Goal: Navigation & Orientation: Understand site structure

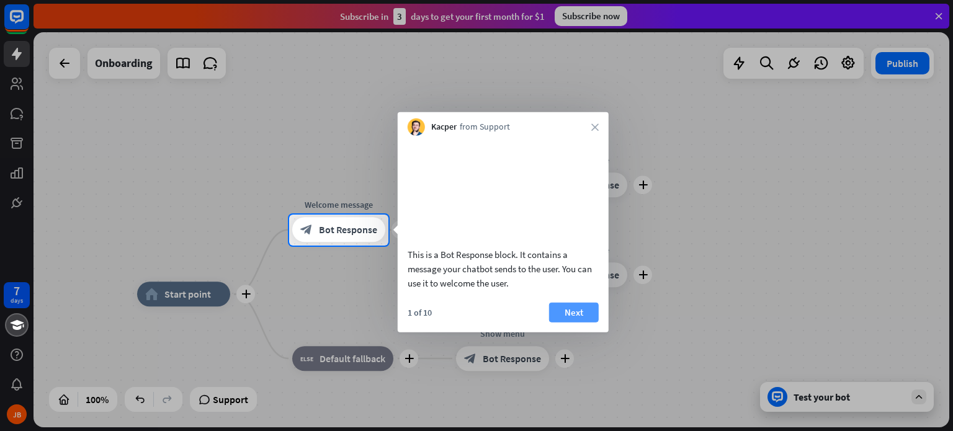
click at [571, 322] on button "Next" at bounding box center [574, 312] width 50 height 20
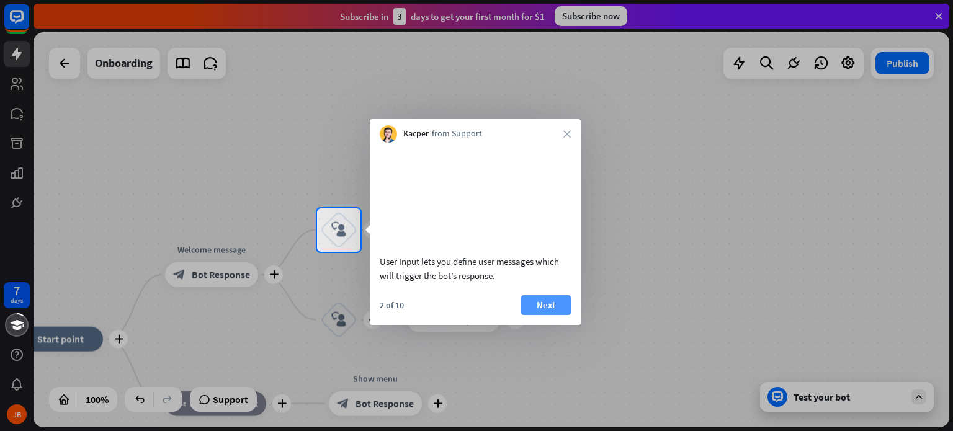
click at [559, 315] on button "Next" at bounding box center [546, 305] width 50 height 20
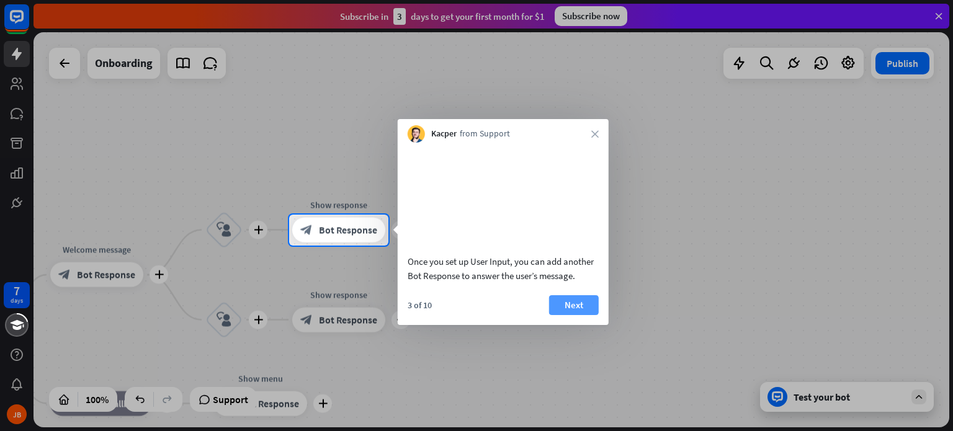
click at [561, 315] on button "Next" at bounding box center [574, 305] width 50 height 20
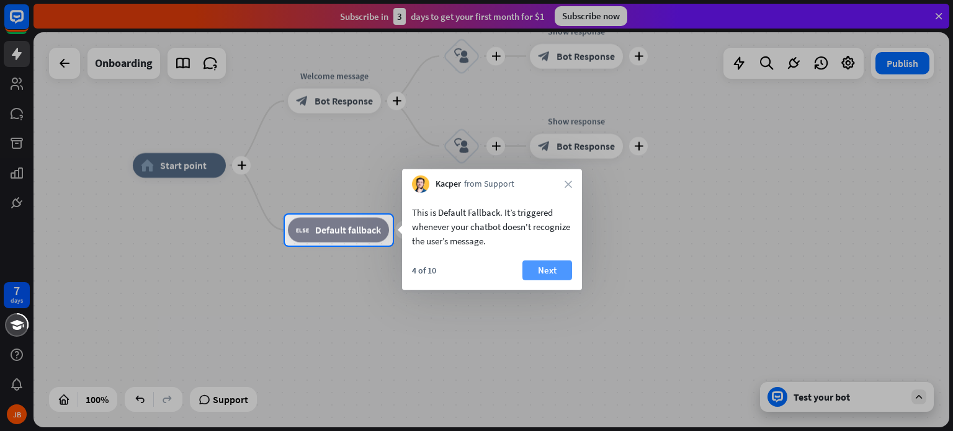
click at [542, 267] on button "Next" at bounding box center [547, 271] width 50 height 20
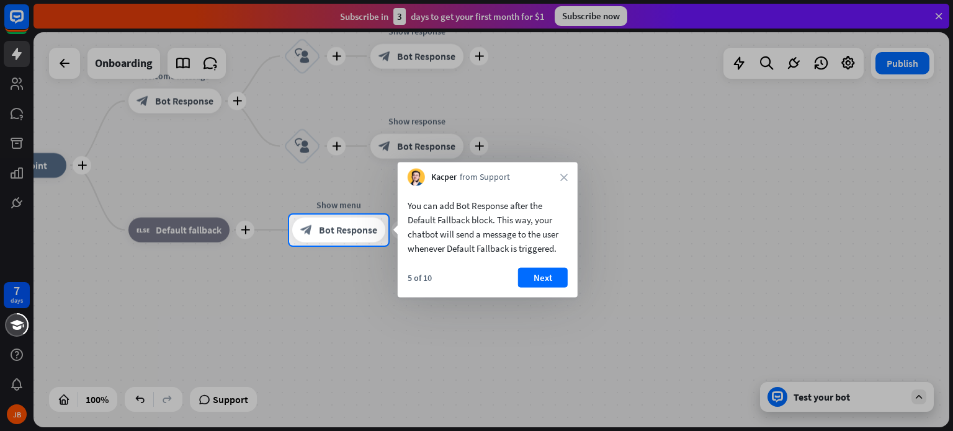
click at [542, 278] on button "Next" at bounding box center [543, 278] width 50 height 20
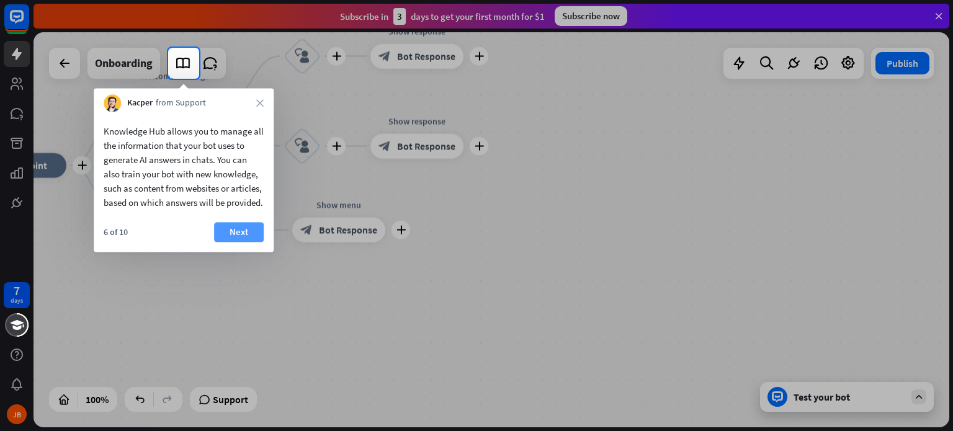
click at [214, 242] on button "Next" at bounding box center [239, 232] width 50 height 20
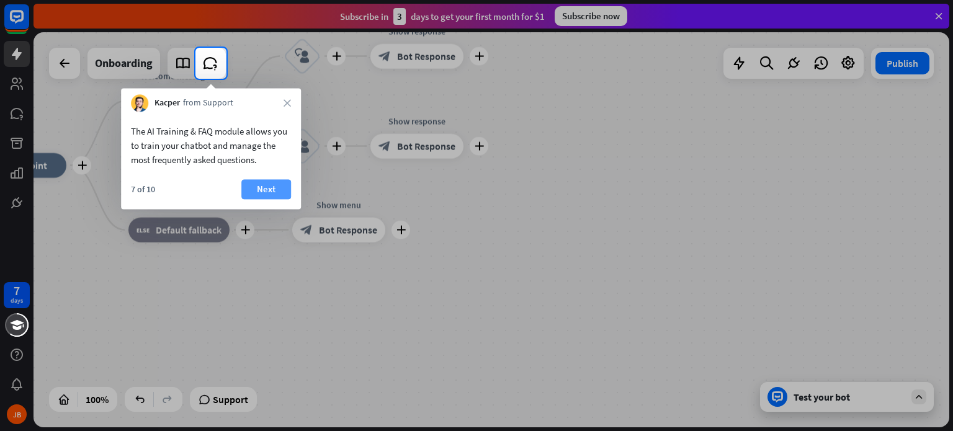
click at [261, 189] on button "Next" at bounding box center [266, 189] width 50 height 20
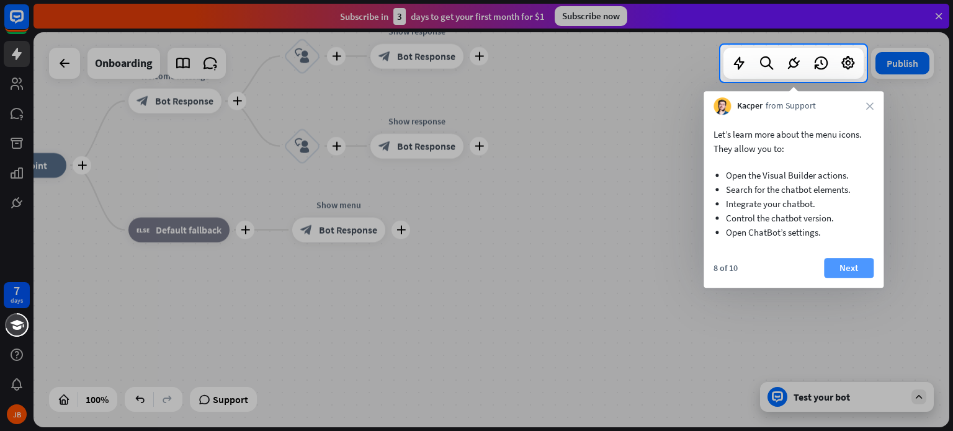
click at [839, 261] on button "Next" at bounding box center [849, 268] width 50 height 20
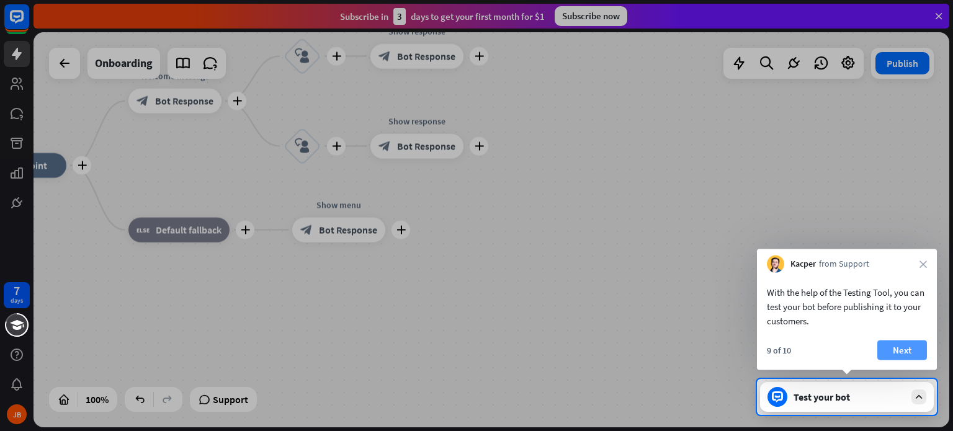
click at [912, 351] on button "Next" at bounding box center [902, 351] width 50 height 20
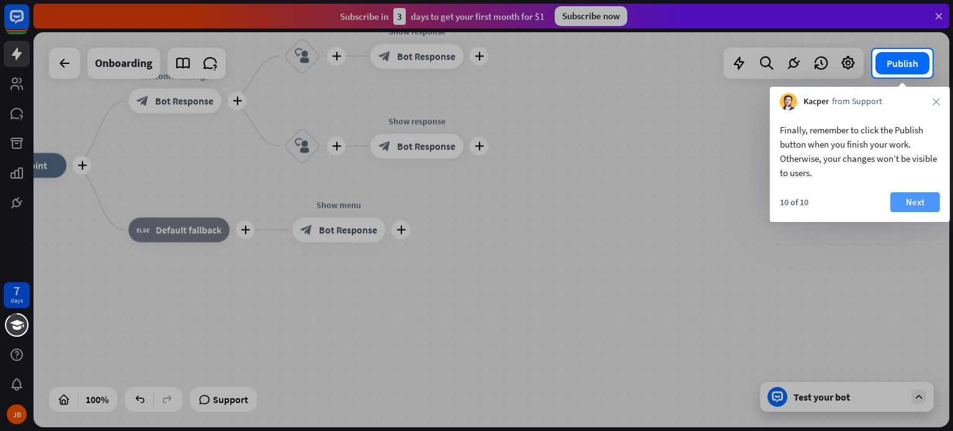
click at [921, 199] on button "Next" at bounding box center [915, 202] width 50 height 20
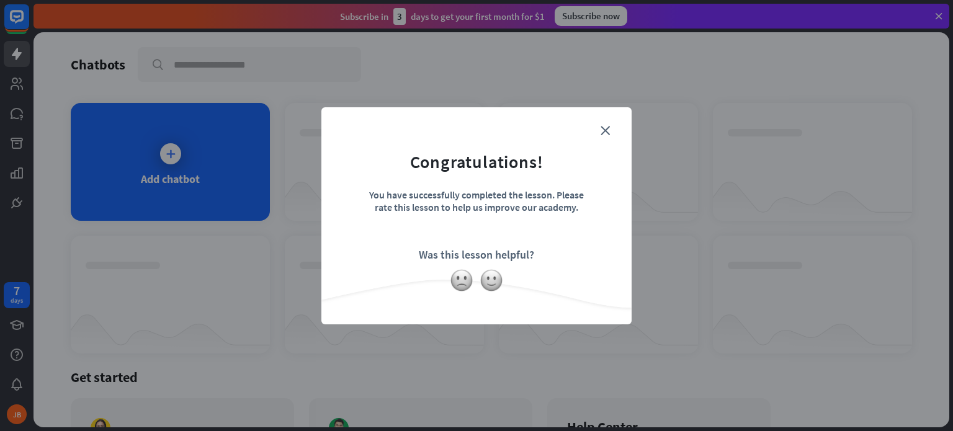
click at [600, 138] on form "Congratulations! You have successfully completed the lesson. Please rate this l…" at bounding box center [476, 197] width 279 height 148
click at [610, 130] on form "Congratulations! You have successfully completed the lesson. Please rate this l…" at bounding box center [476, 197] width 279 height 148
click at [612, 133] on form "Congratulations! You have successfully completed the lesson. Please rate this l…" at bounding box center [476, 197] width 279 height 148
click at [605, 127] on icon "close" at bounding box center [604, 130] width 9 height 9
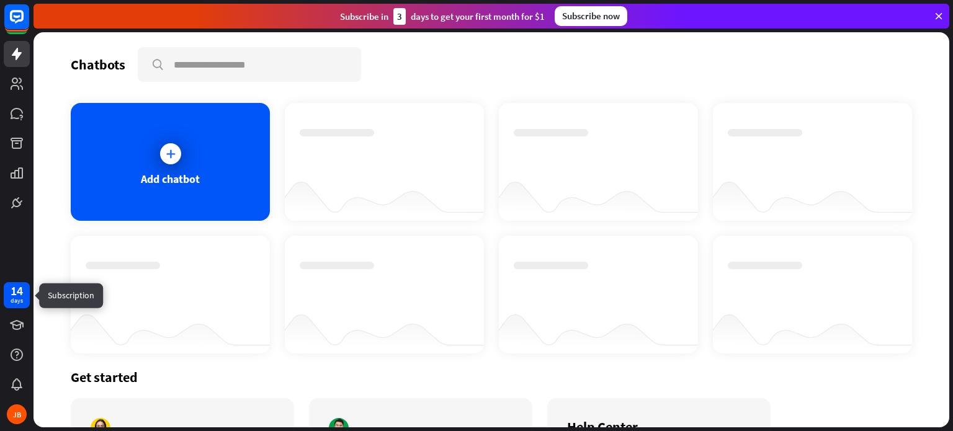
click at [16, 289] on div "14" at bounding box center [17, 290] width 12 height 11
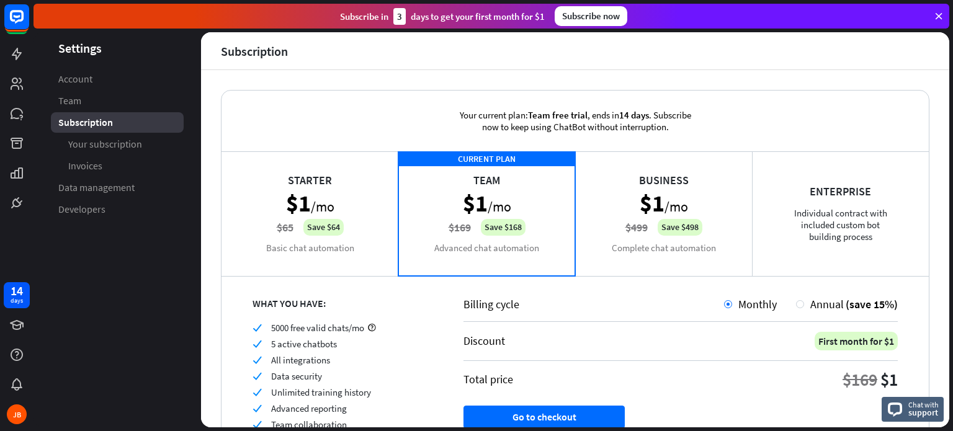
scroll to position [92, 0]
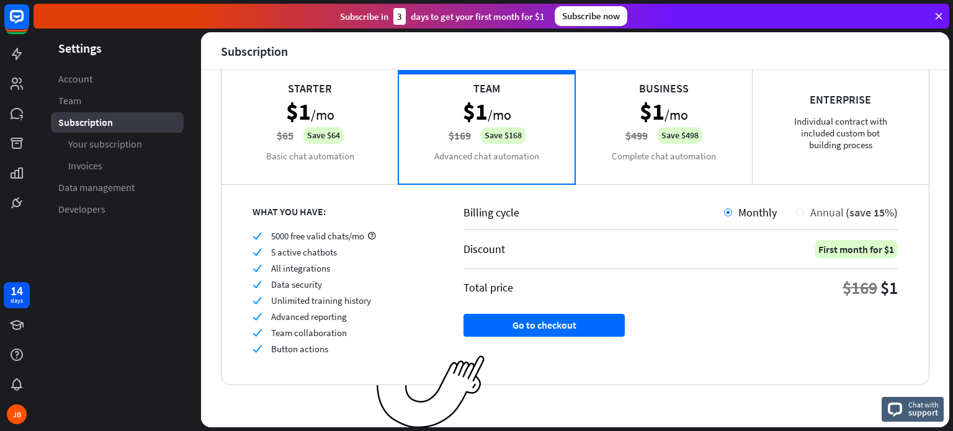
click at [796, 208] on div at bounding box center [800, 212] width 8 height 8
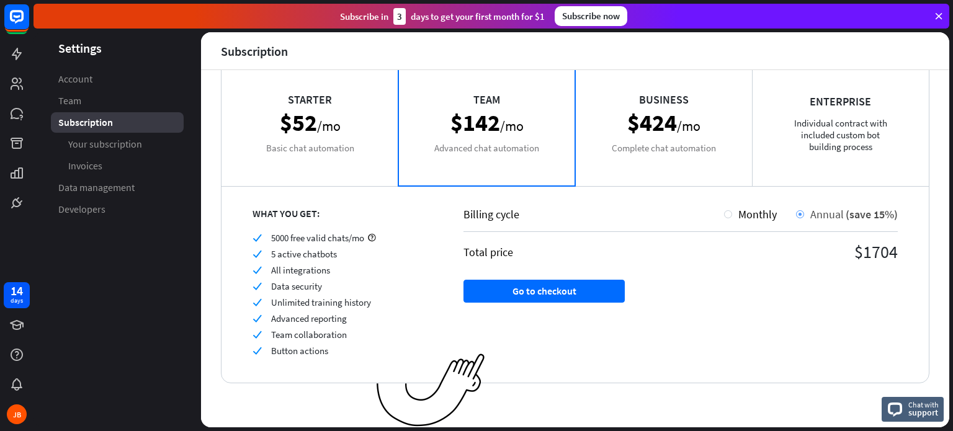
scroll to position [89, 0]
click at [752, 218] on span "Monthly" at bounding box center [757, 215] width 38 height 14
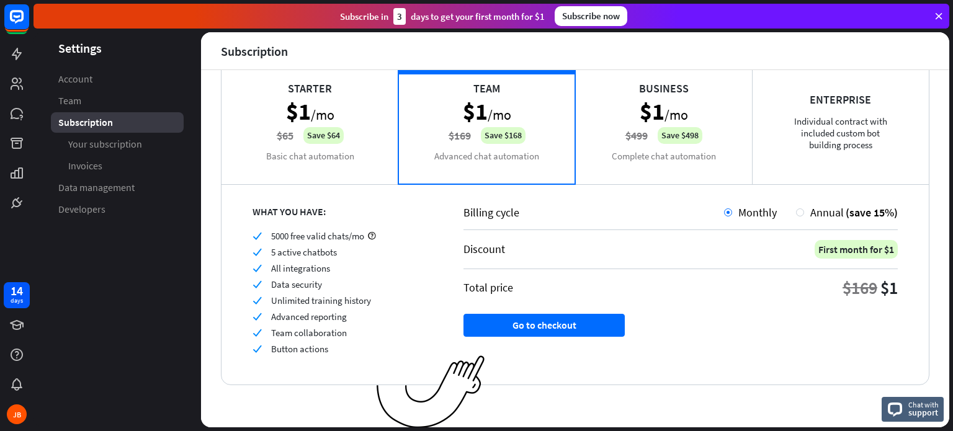
click at [314, 143] on div "Starter $1 /mo $65 Save $64 Basic chat automation" at bounding box center [309, 122] width 177 height 124
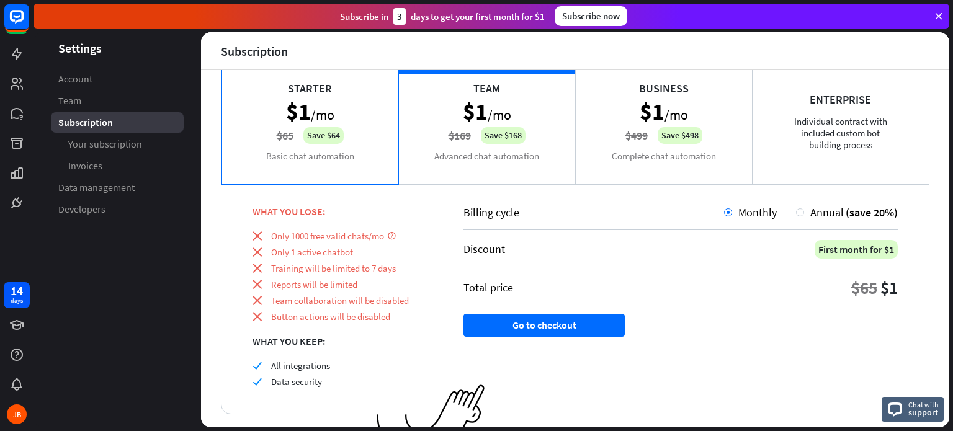
click at [434, 156] on div "CURRENT PLAN Team $1 /mo $169 Save $168 Advanced chat automation" at bounding box center [486, 122] width 177 height 124
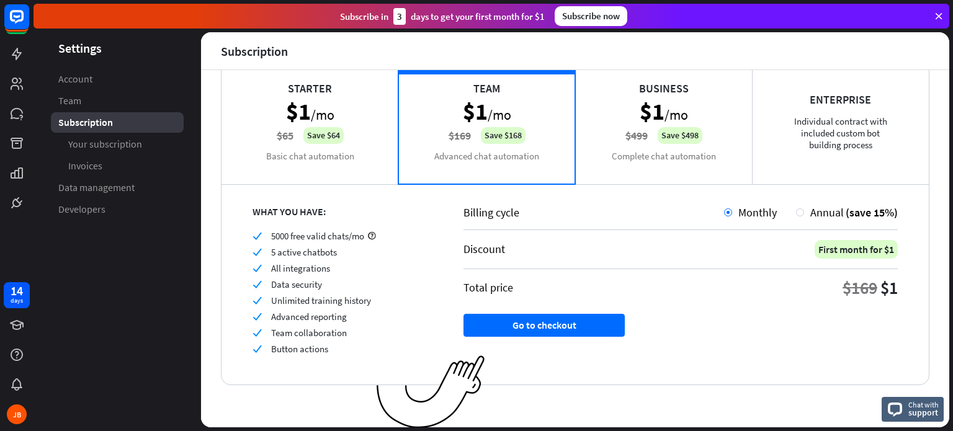
click at [432, 160] on div "CURRENT PLAN Team $1 /mo $169 Save $168 Advanced chat automation" at bounding box center [486, 122] width 177 height 124
click at [311, 154] on div "Starter $1 /mo $65 Save $64 Basic chat automation" at bounding box center [309, 122] width 177 height 124
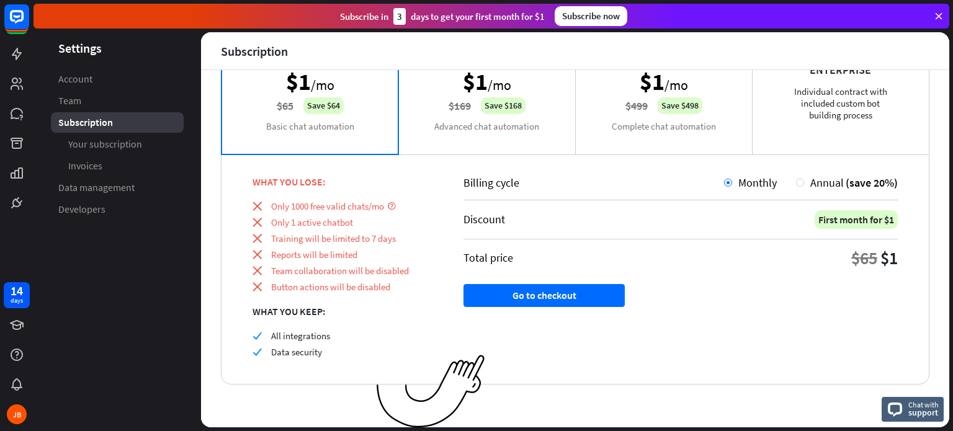
scroll to position [0, 0]
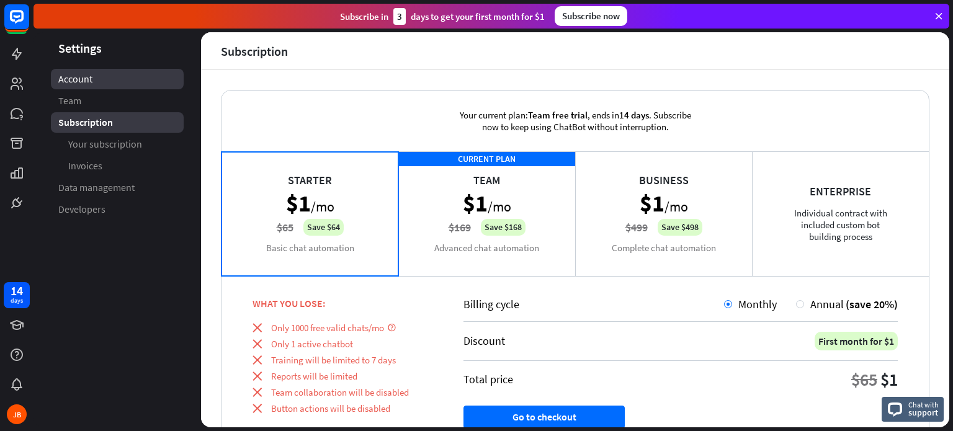
click at [114, 84] on link "Account" at bounding box center [117, 79] width 133 height 20
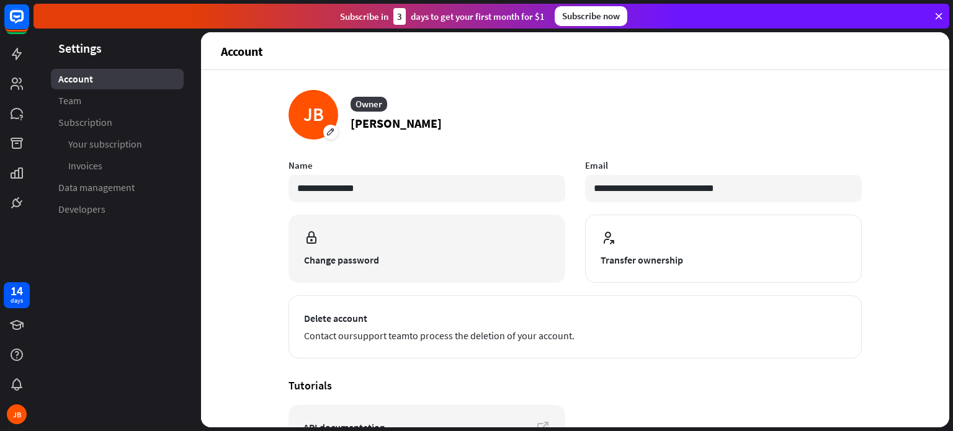
scroll to position [118, 0]
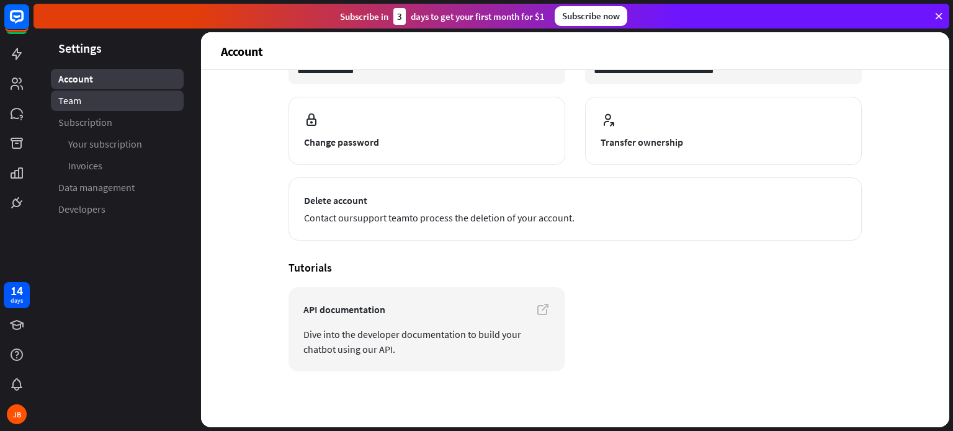
click at [102, 93] on link "Team" at bounding box center [117, 101] width 133 height 20
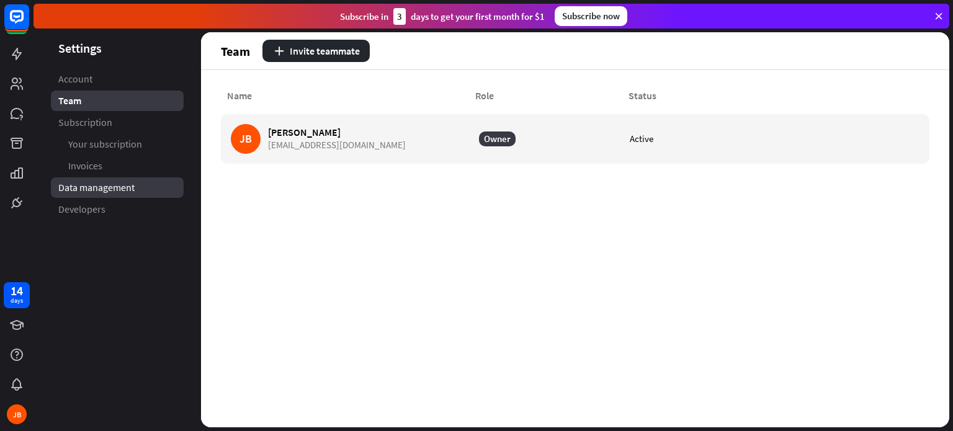
click at [114, 188] on span "Data management" at bounding box center [96, 187] width 76 height 13
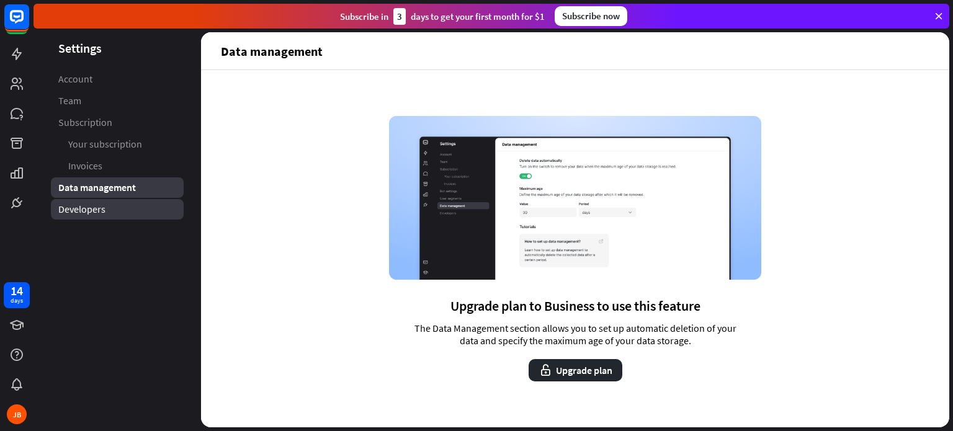
click at [102, 211] on span "Developers" at bounding box center [81, 209] width 47 height 13
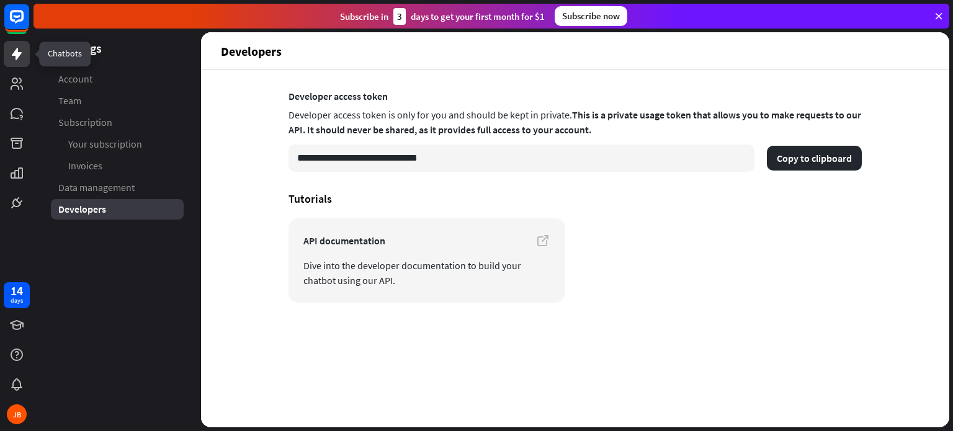
click at [15, 51] on icon at bounding box center [17, 54] width 10 height 12
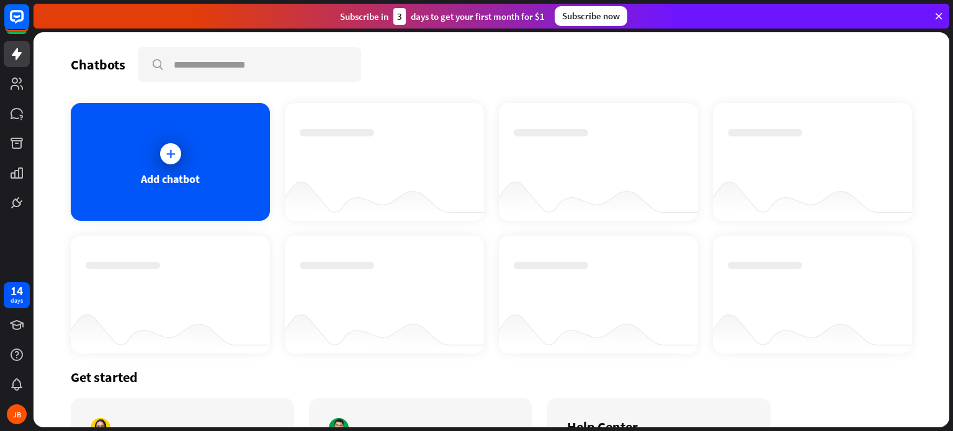
scroll to position [122, 0]
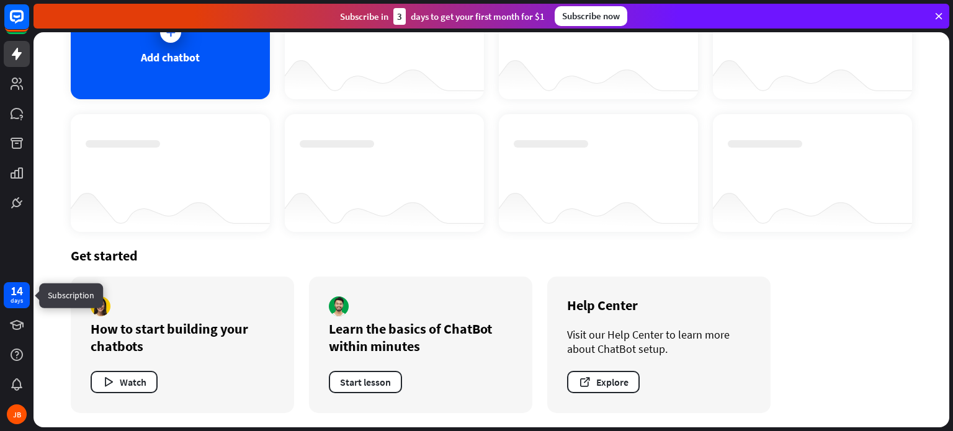
click at [11, 297] on div "14 days" at bounding box center [17, 295] width 12 height 20
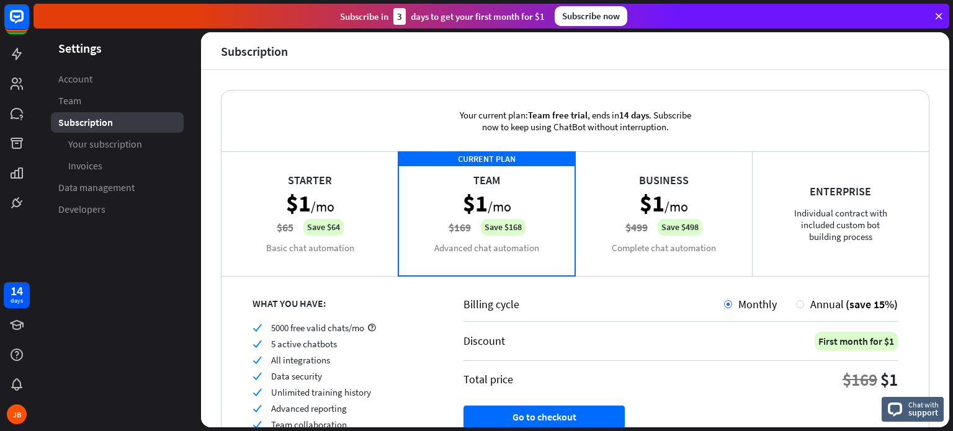
scroll to position [92, 0]
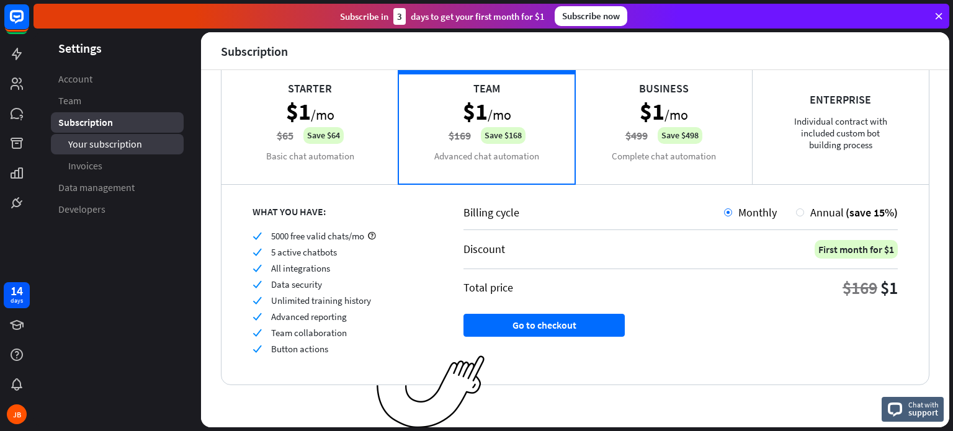
click at [124, 141] on span "Your subscription" at bounding box center [105, 144] width 74 height 13
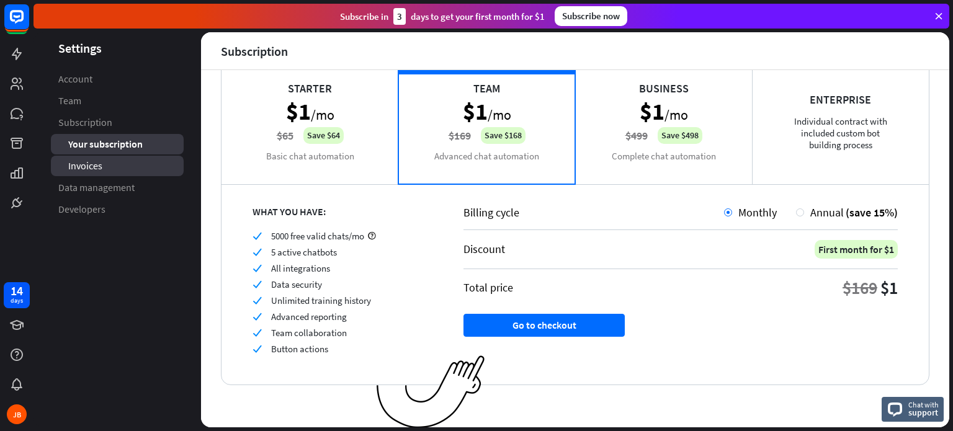
click at [107, 171] on link "Invoices" at bounding box center [117, 166] width 133 height 20
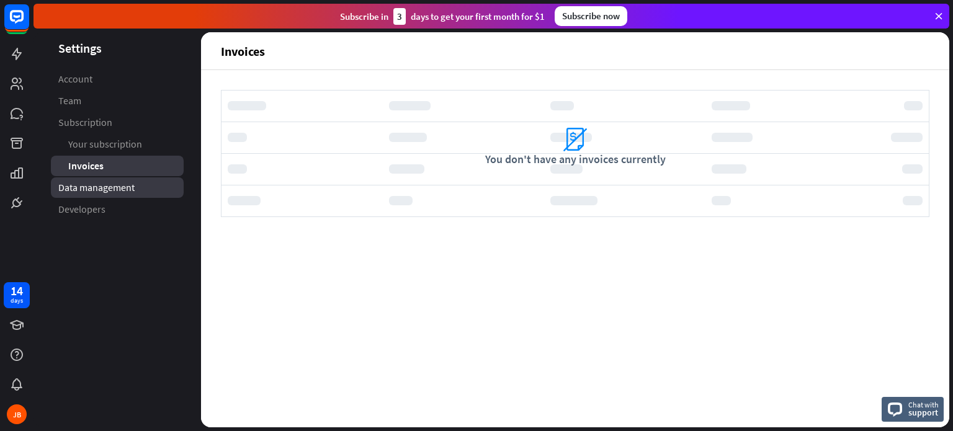
click at [133, 186] on span "Data management" at bounding box center [96, 187] width 76 height 13
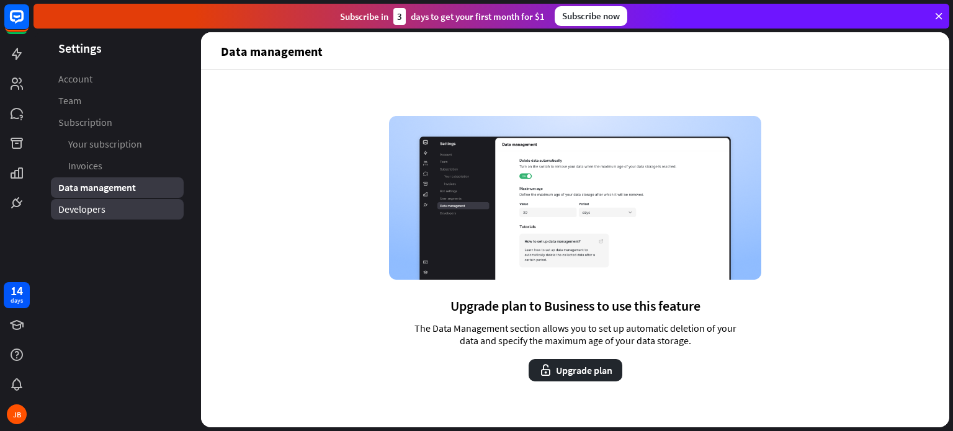
click at [109, 215] on link "Developers" at bounding box center [117, 209] width 133 height 20
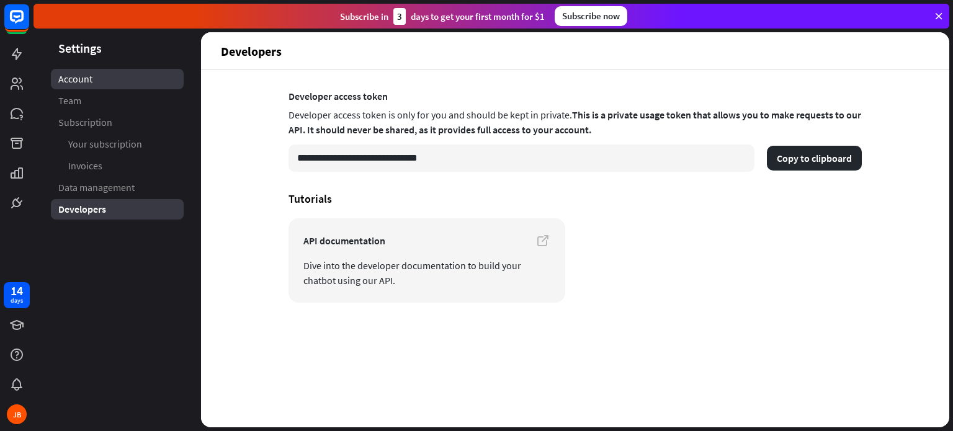
click at [84, 77] on span "Account" at bounding box center [75, 79] width 34 height 13
